Goal: Transaction & Acquisition: Purchase product/service

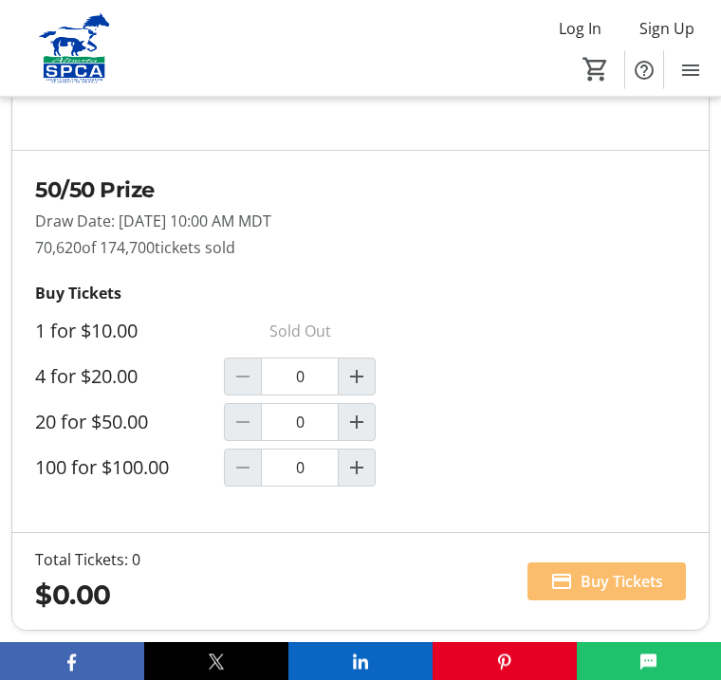
scroll to position [1893, 0]
click at [262, 379] on div at bounding box center [243, 377] width 38 height 38
click at [368, 382] on mat-icon "Increment by one" at bounding box center [356, 376] width 23 height 23
type input "1"
click at [606, 592] on span "Buy Tickets" at bounding box center [622, 581] width 83 height 23
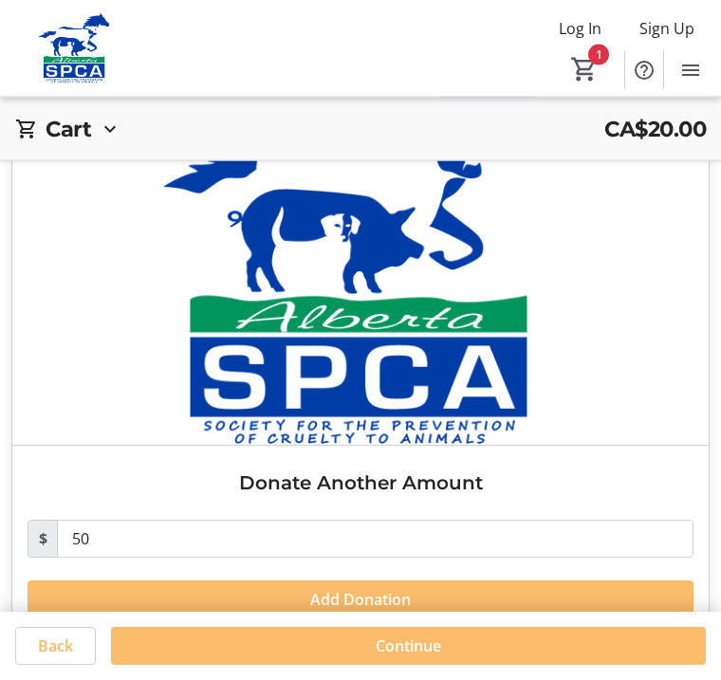
scroll to position [1925, 0]
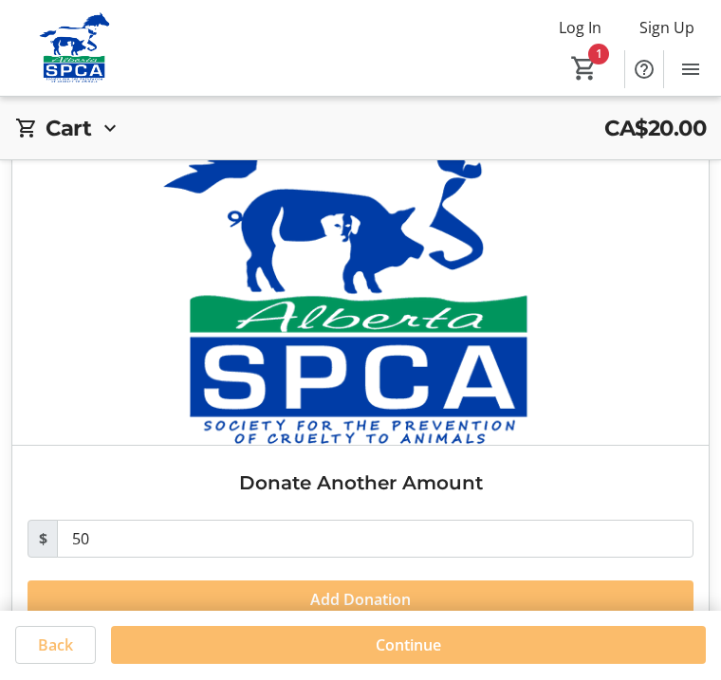
click at [399, 657] on span "Continue" at bounding box center [408, 646] width 65 height 23
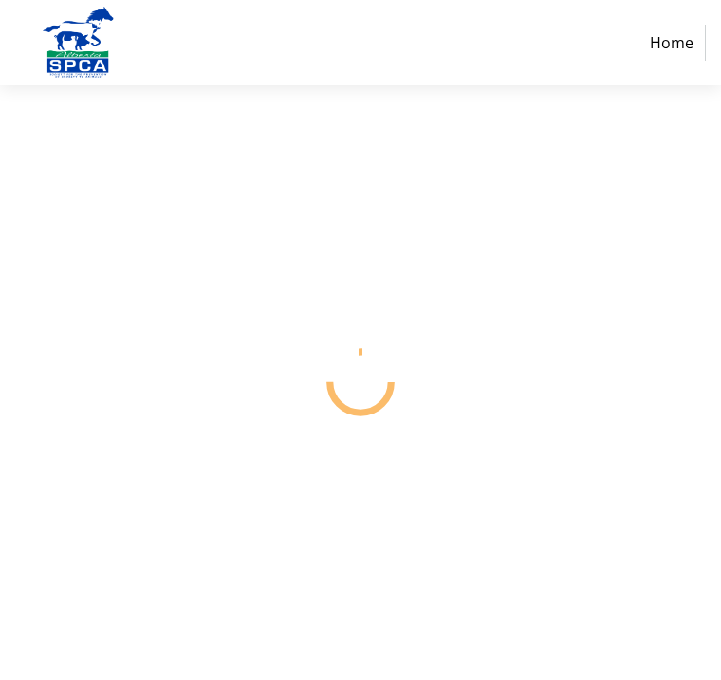
select select "CA"
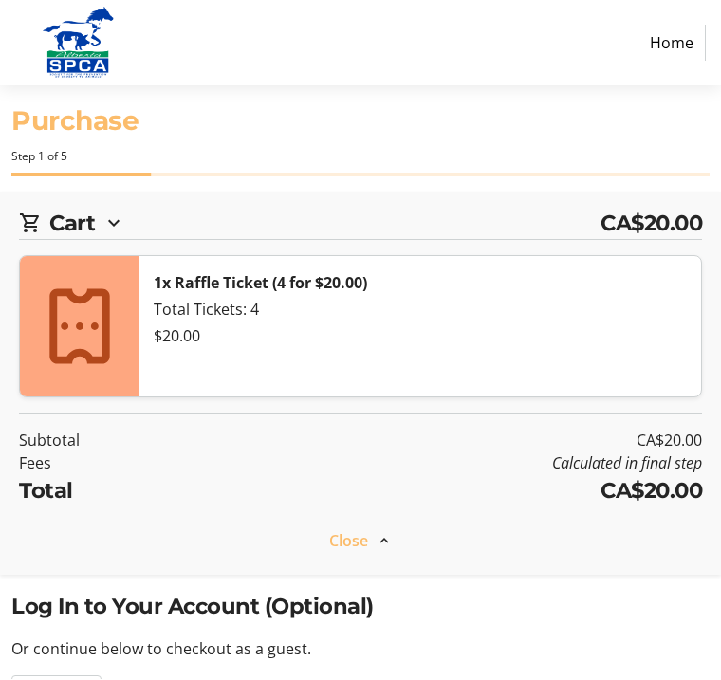
scroll to position [1, 0]
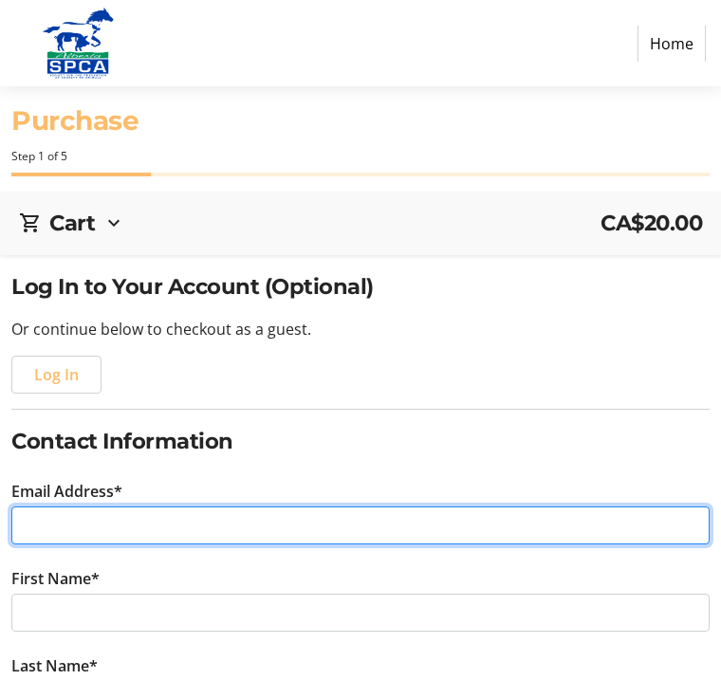
click at [46, 528] on input "Email Address*" at bounding box center [360, 526] width 698 height 38
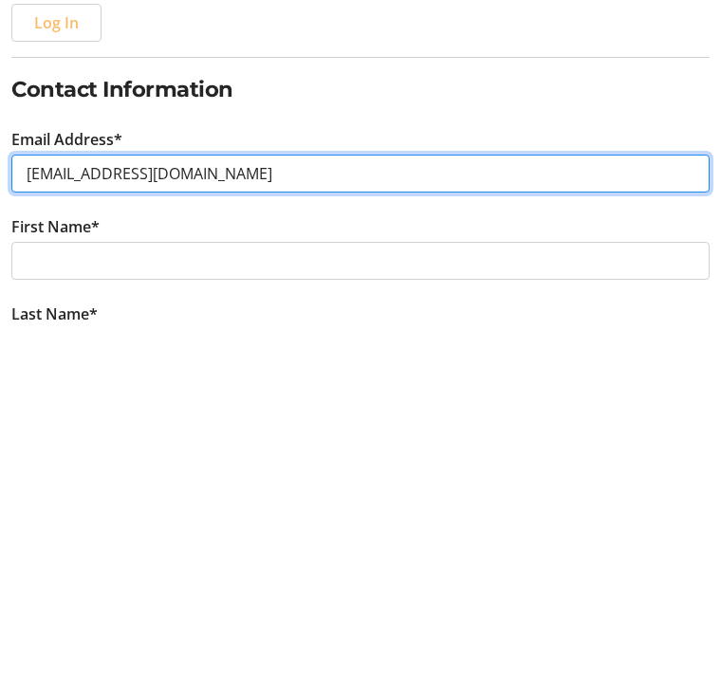
type input "[EMAIL_ADDRESS][DOMAIN_NAME]"
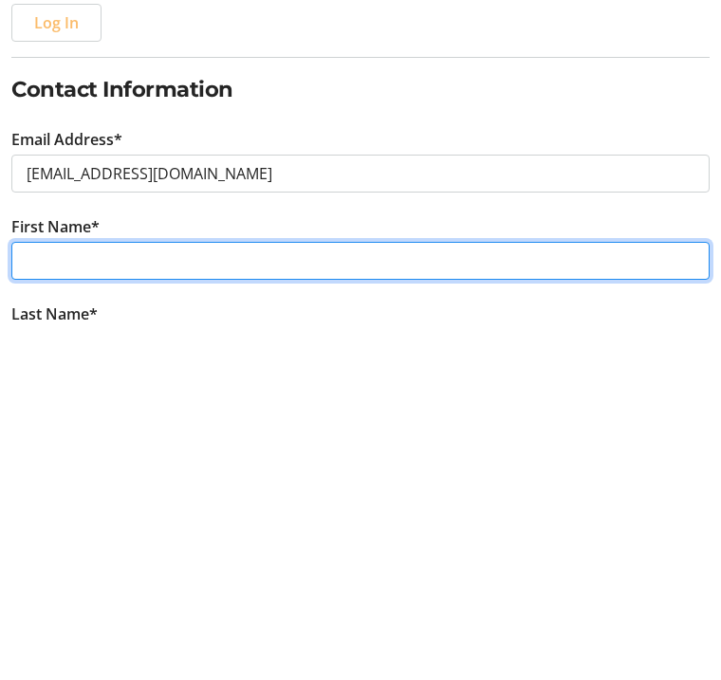
click at [177, 595] on input "First Name*" at bounding box center [360, 614] width 698 height 38
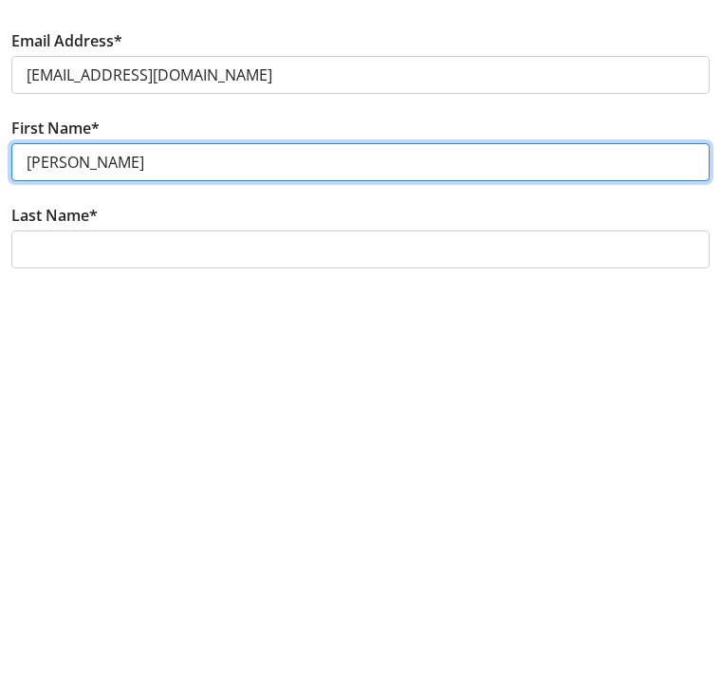
scroll to position [83, 0]
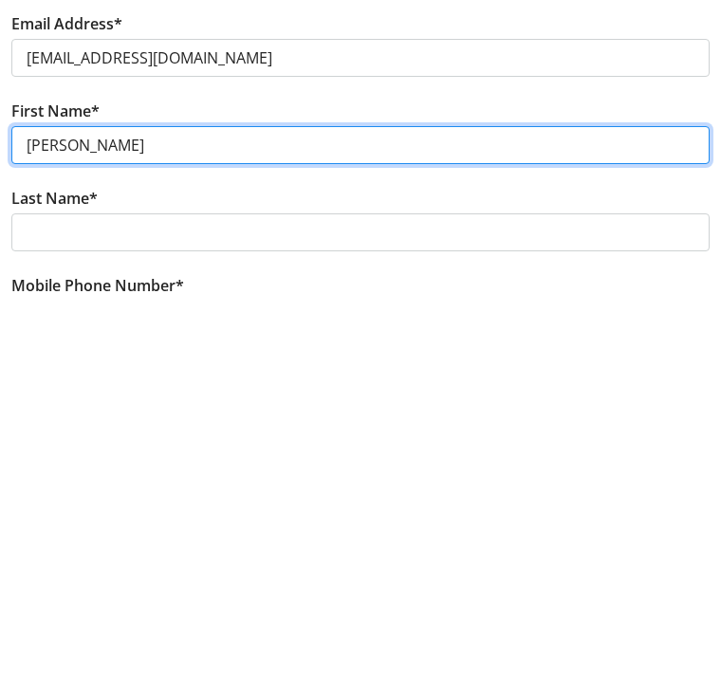
type input "[PERSON_NAME]"
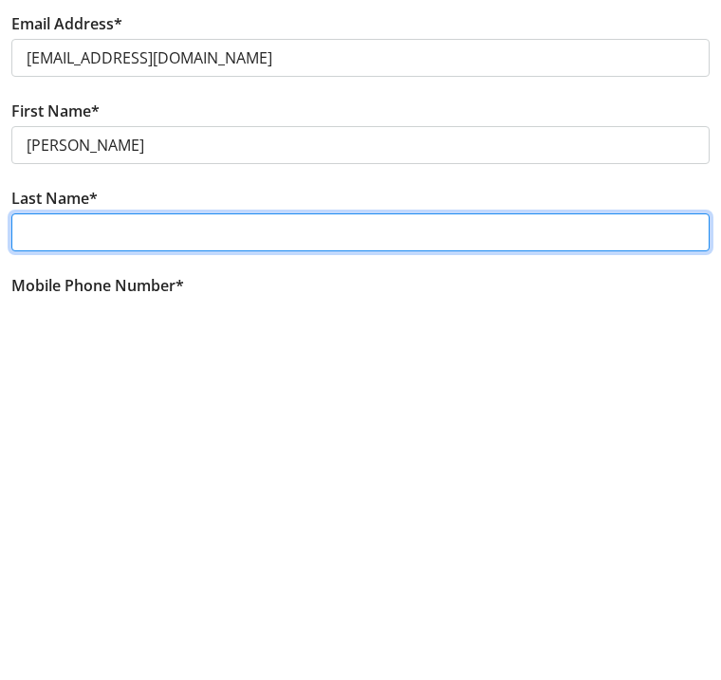
click at [119, 599] on input "Last Name*" at bounding box center [360, 618] width 698 height 38
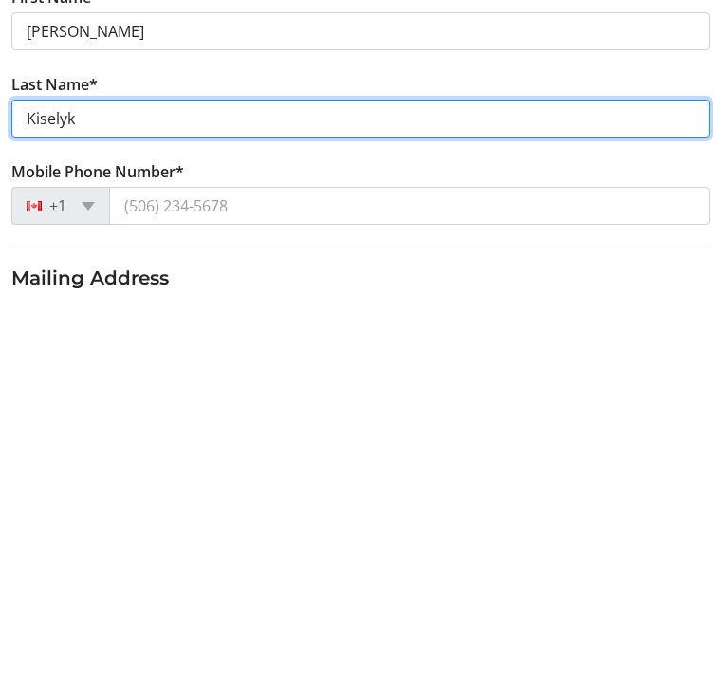
scroll to position [195, 0]
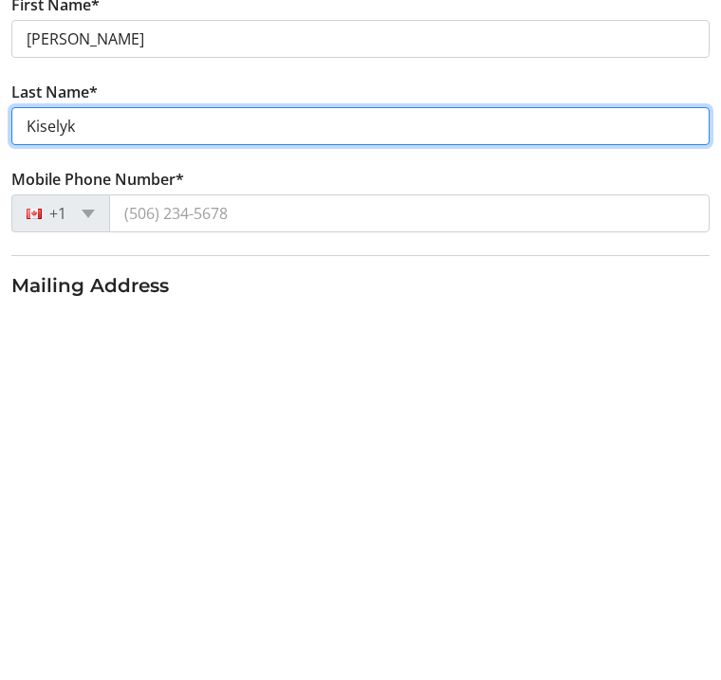
type input "Kiselyk"
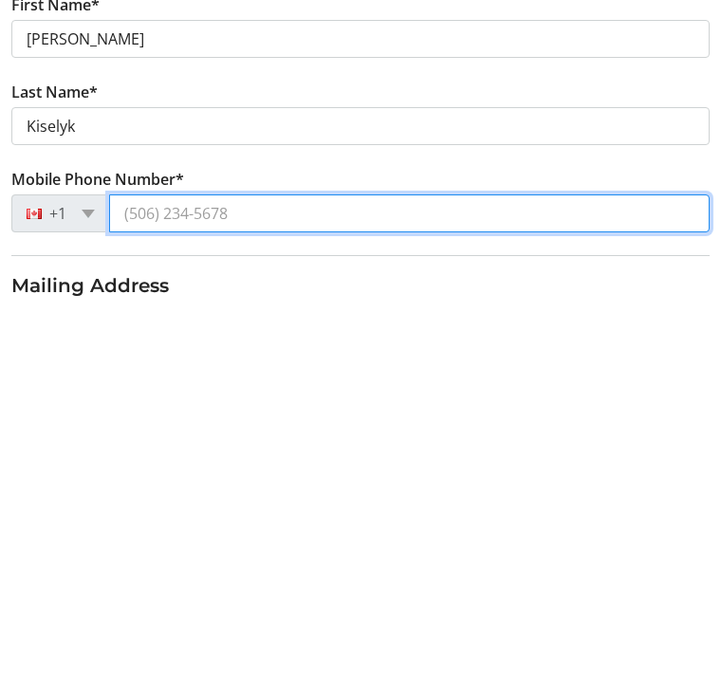
click at [265, 574] on input "Mobile Phone Number*" at bounding box center [409, 593] width 601 height 38
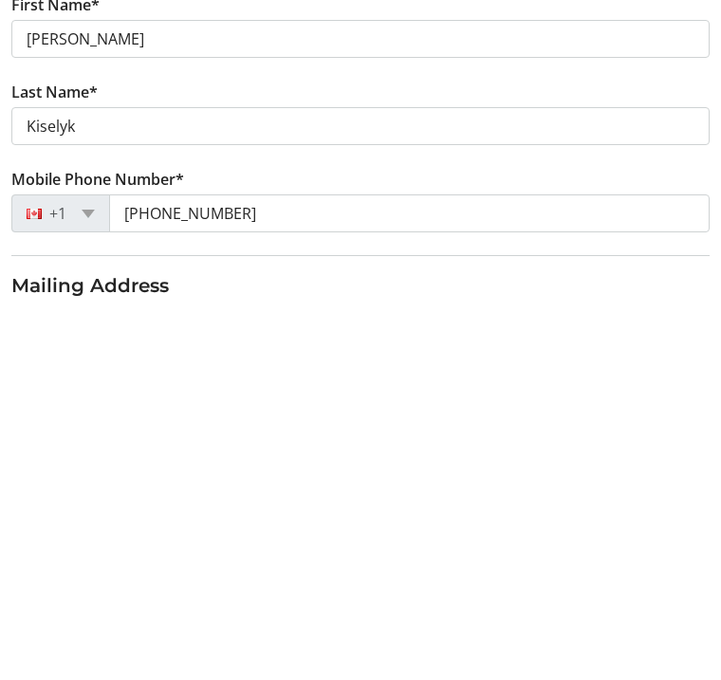
scroll to position [576, 0]
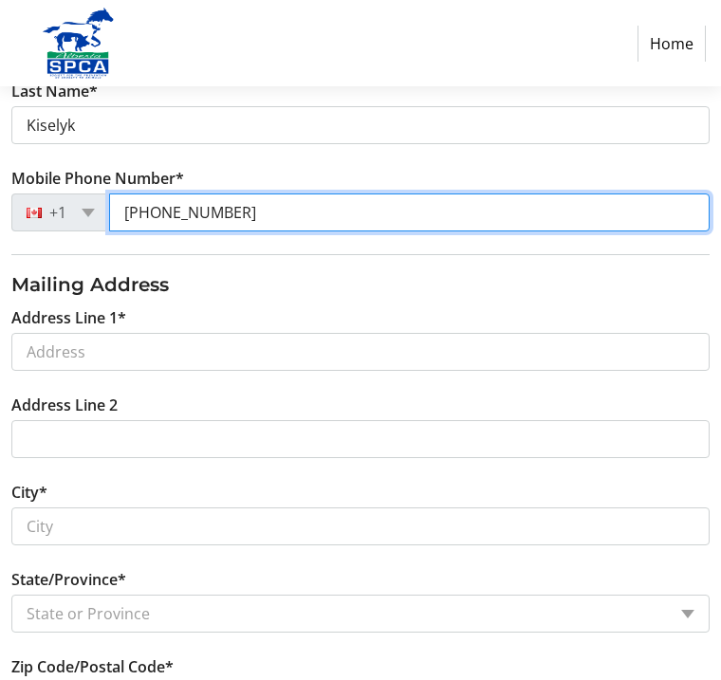
type input "[PHONE_NUMBER]"
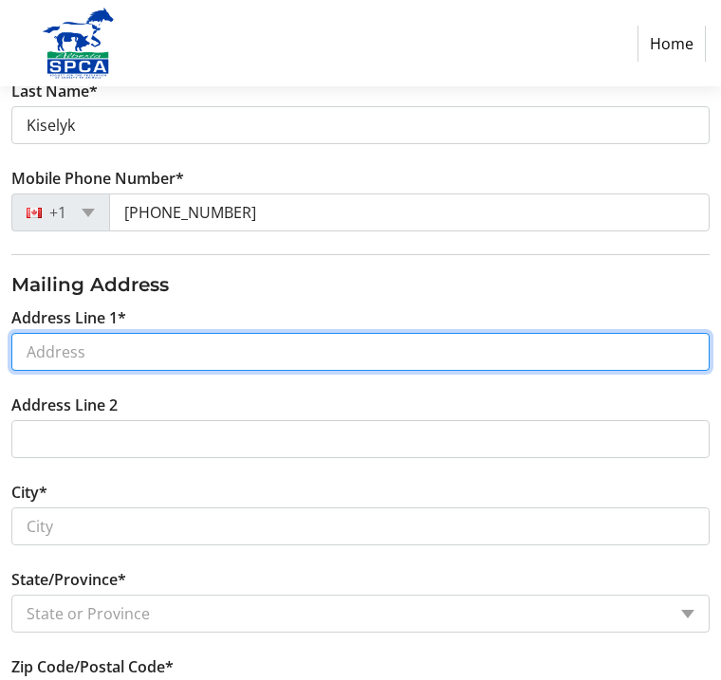
click at [89, 351] on input "Address Line 1*" at bounding box center [360, 352] width 698 height 38
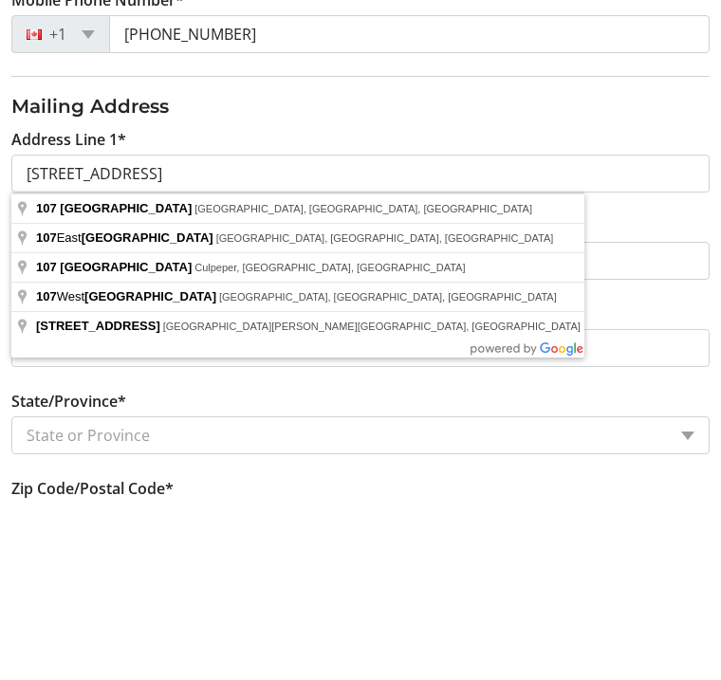
scroll to position [755, 0]
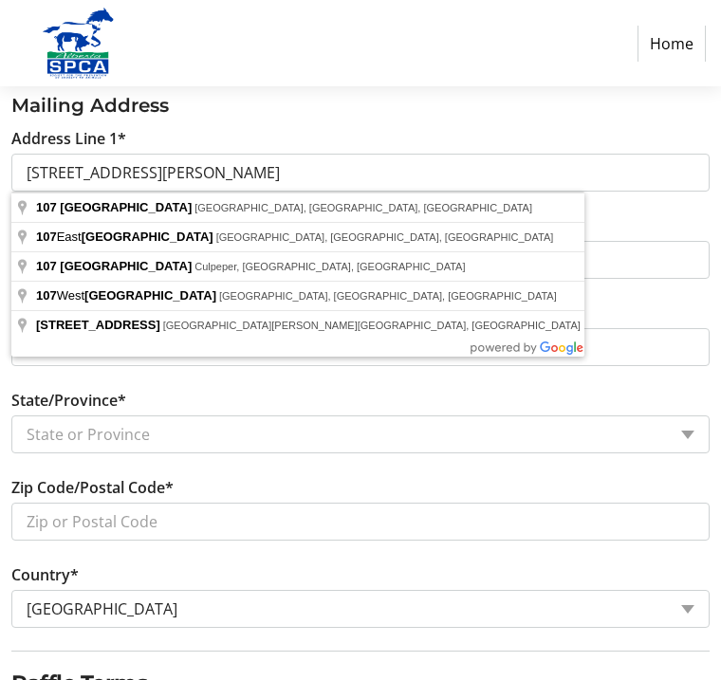
type input "[STREET_ADDRESS]"
type input "South Baptiste"
select select "AB"
type input "T9S 1R7"
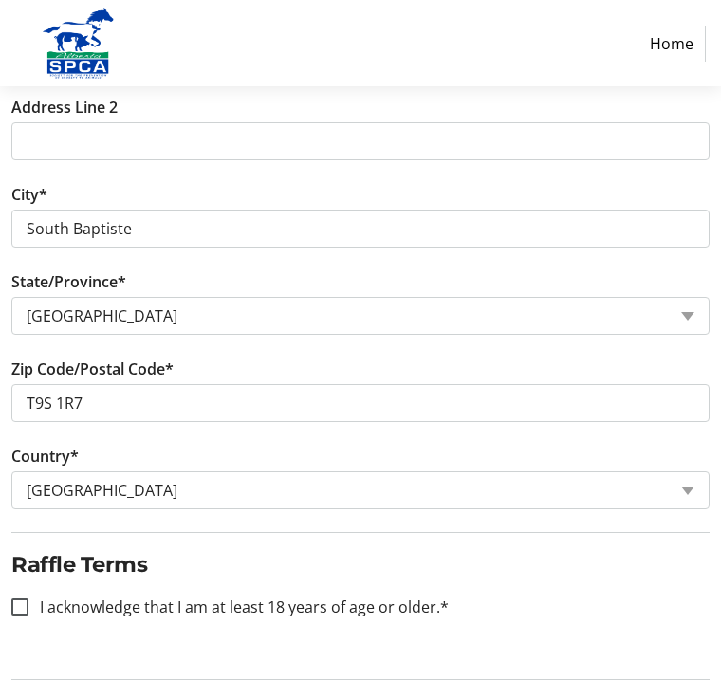
scroll to position [888, 0]
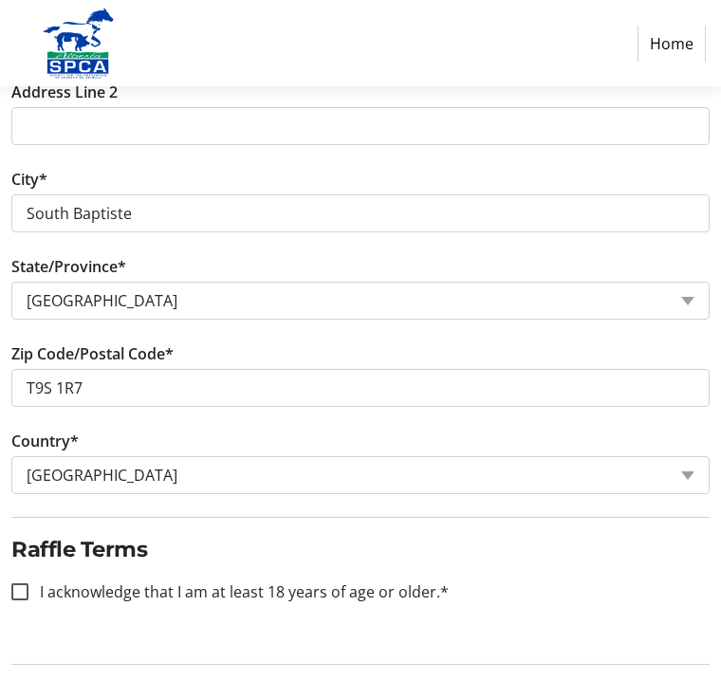
click at [61, 587] on label "I acknowledge that I am at least 18 years of age or older.*" at bounding box center [238, 593] width 420 height 23
click at [28, 587] on input "I acknowledge that I am at least 18 years of age or older.*" at bounding box center [19, 592] width 17 height 17
checkbox input "true"
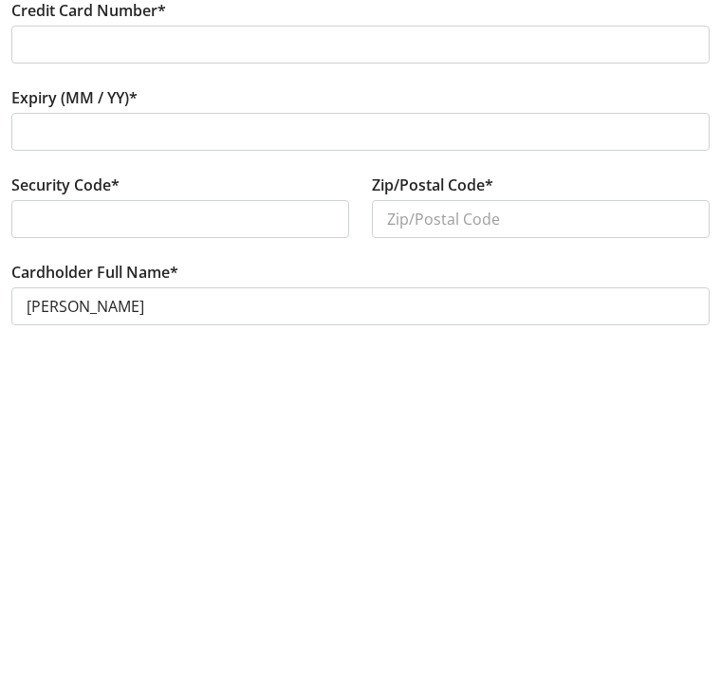
scroll to position [54, 0]
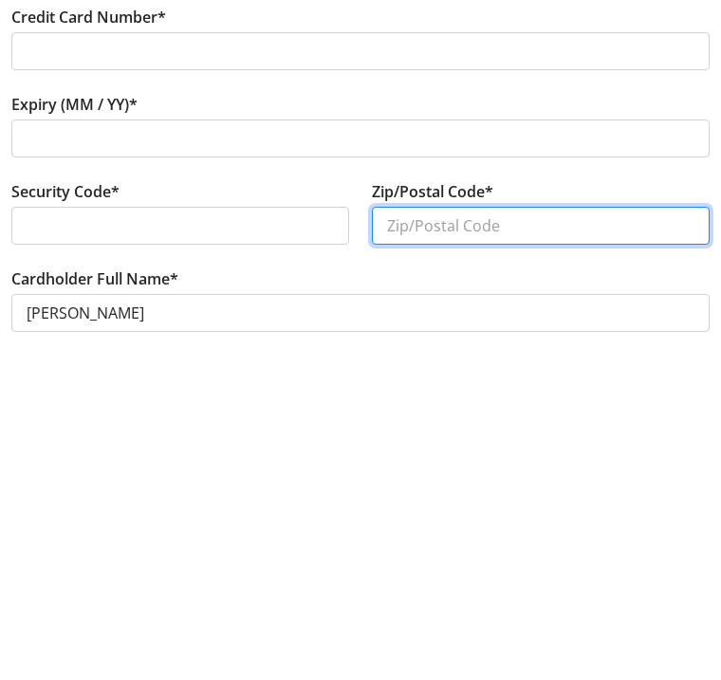
click at [501, 533] on input "Zip/Postal Code*" at bounding box center [541, 552] width 338 height 38
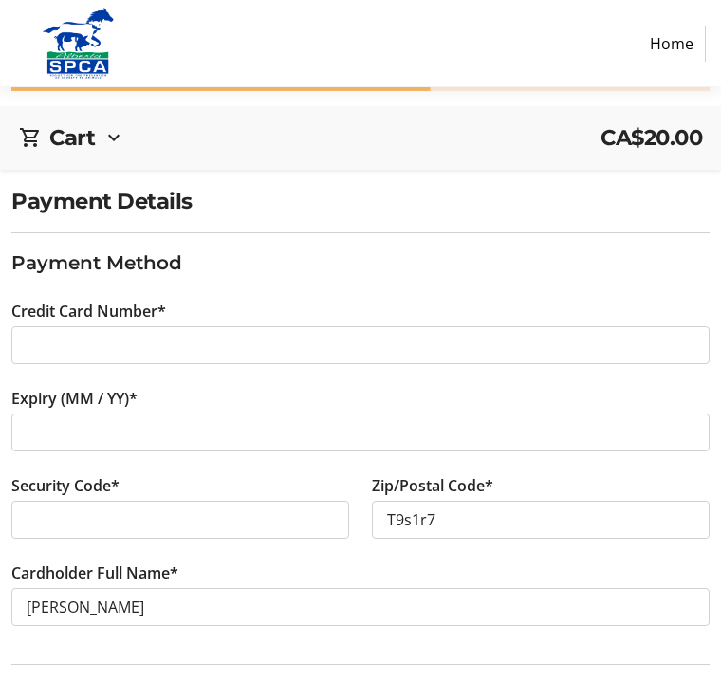
scroll to position [85, 0]
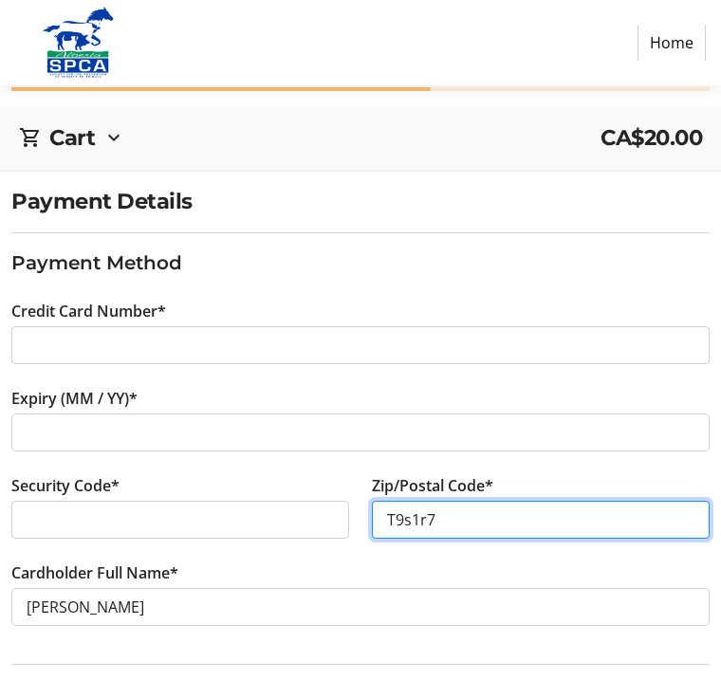
type input "T9s1r7"
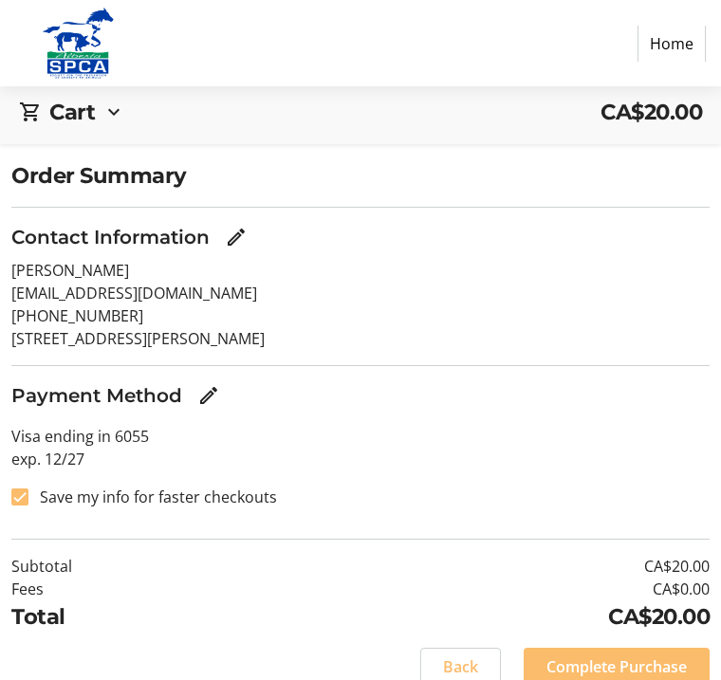
scroll to position [111, 0]
click at [577, 670] on span "Complete Purchase" at bounding box center [616, 667] width 140 height 23
